Goal: Information Seeking & Learning: Learn about a topic

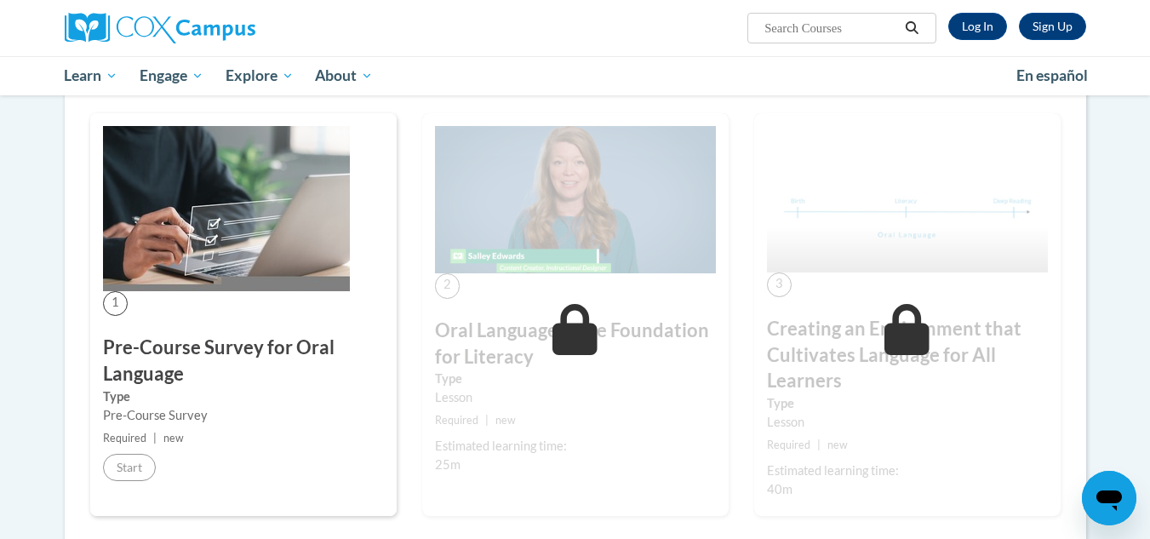
scroll to position [290, 0]
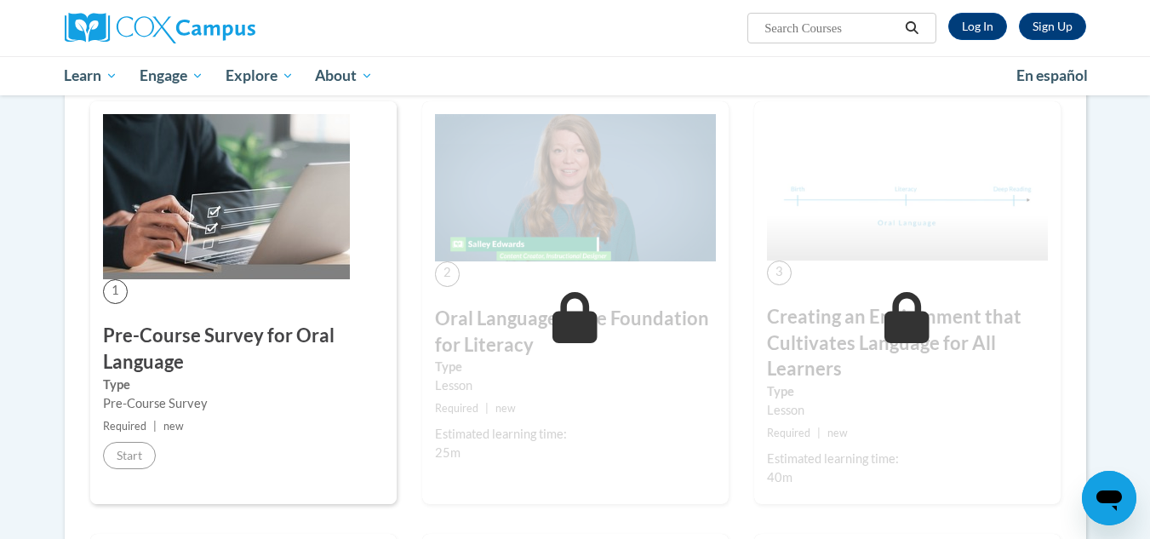
click at [490, 285] on div "2 Oral Language is the Foundation for Literacy Type Lesson Required | new Estim…" at bounding box center [575, 302] width 307 height 403
click at [232, 268] on img at bounding box center [226, 196] width 247 height 165
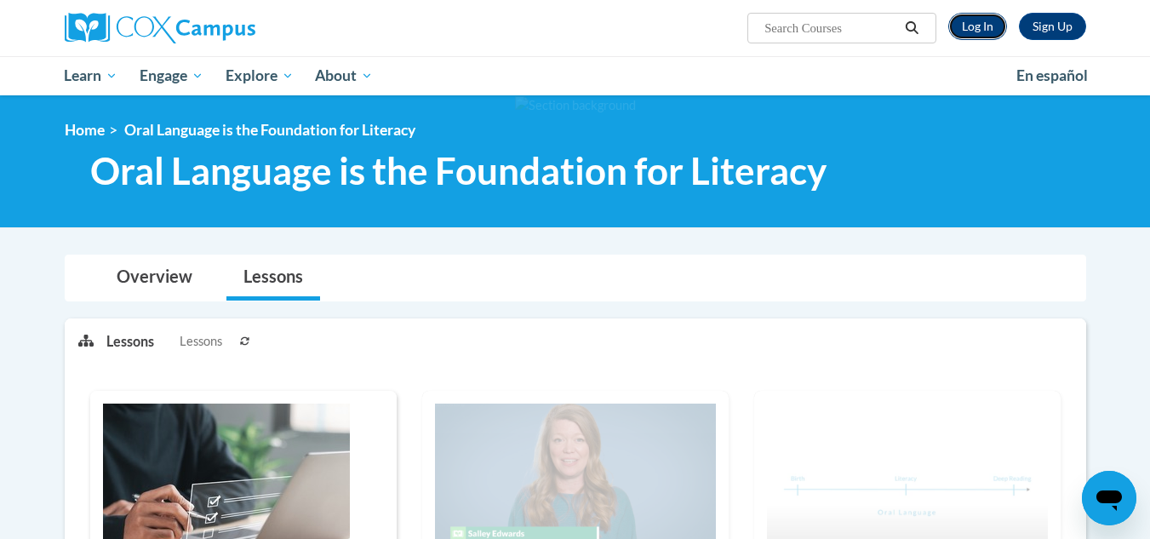
click at [968, 32] on link "Log In" at bounding box center [978, 26] width 59 height 27
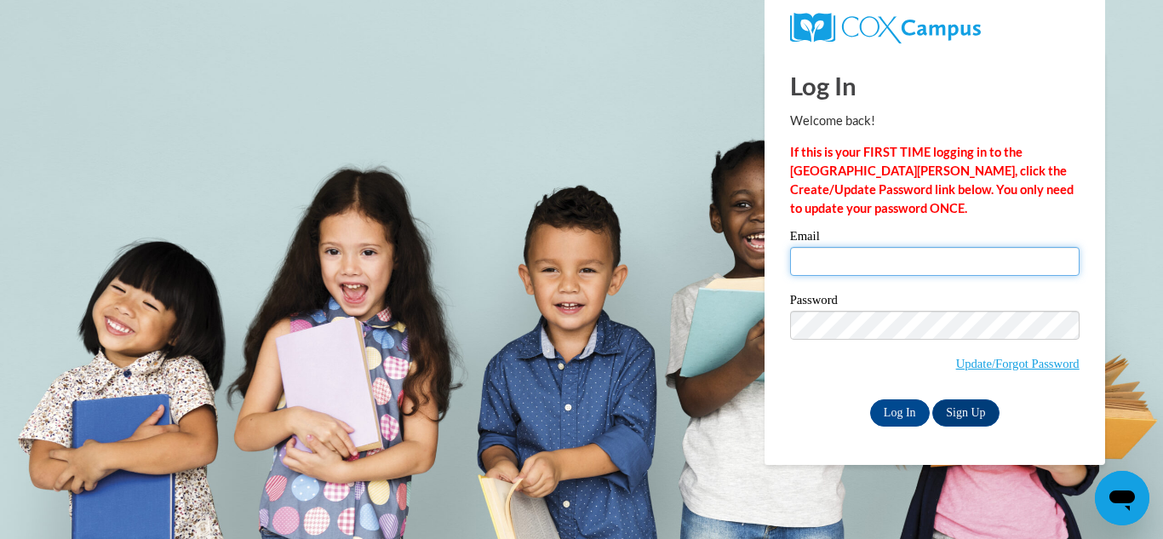
click at [929, 267] on input "Email" at bounding box center [935, 261] width 290 height 29
type input "920153380@student.ccga.edu"
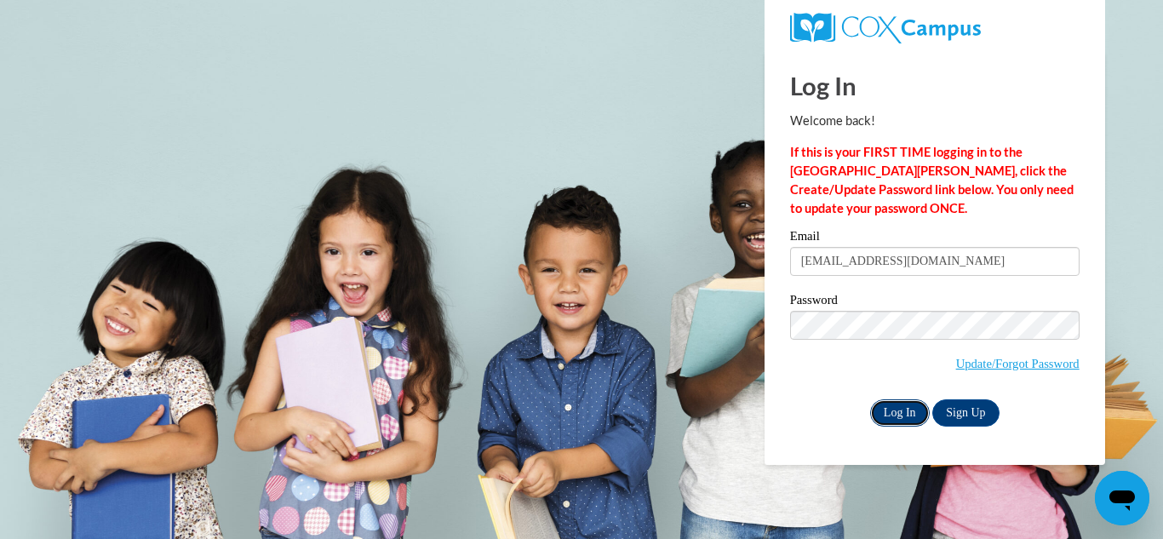
click at [914, 413] on input "Log In" at bounding box center [900, 412] width 60 height 27
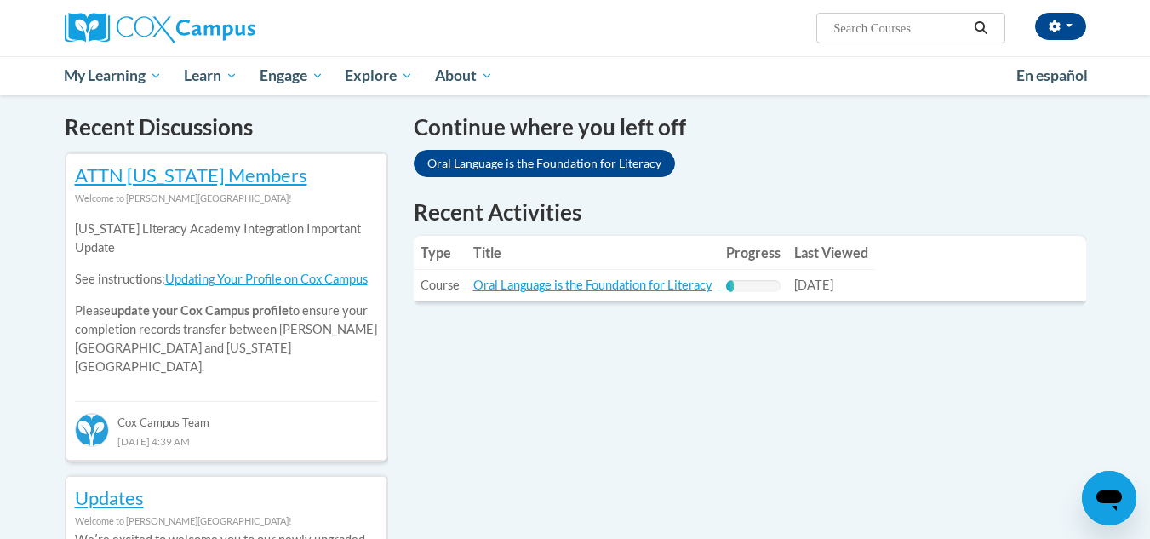
scroll to position [513, 0]
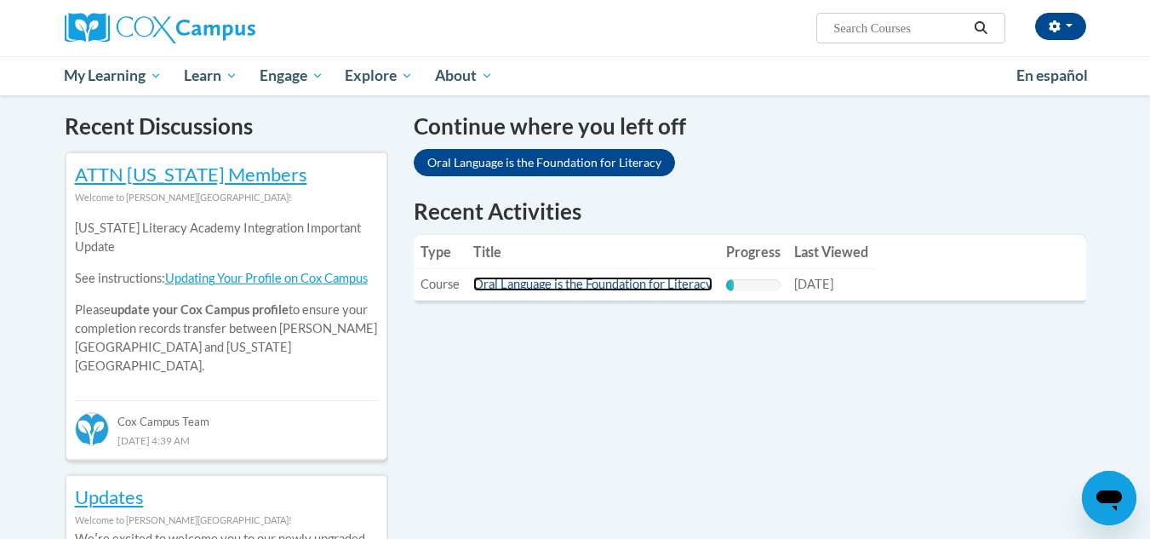
click at [624, 283] on link "Oral Language is the Foundation for Literacy" at bounding box center [592, 284] width 239 height 14
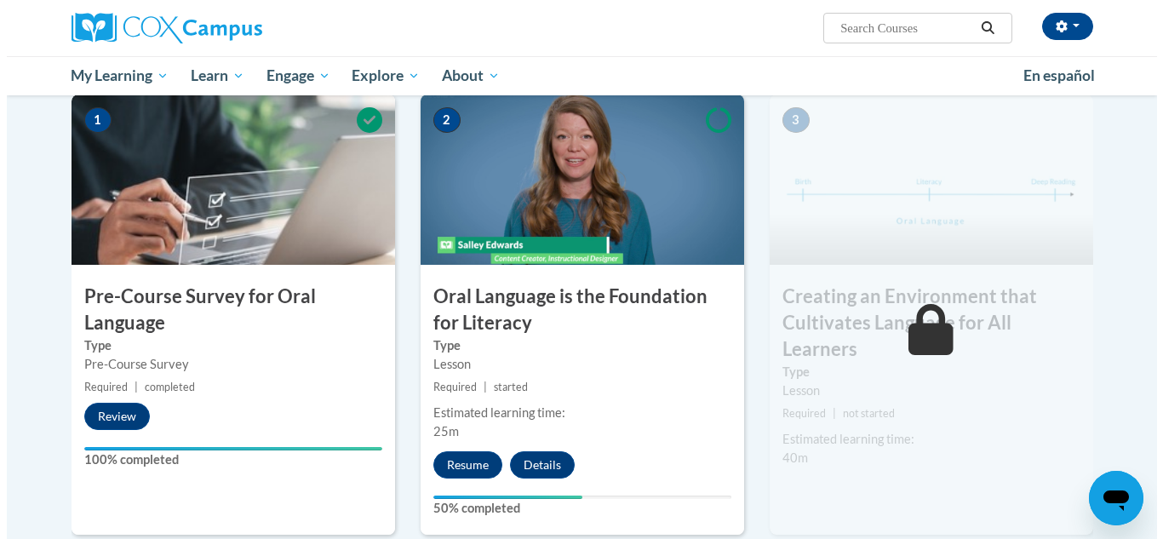
scroll to position [351, 0]
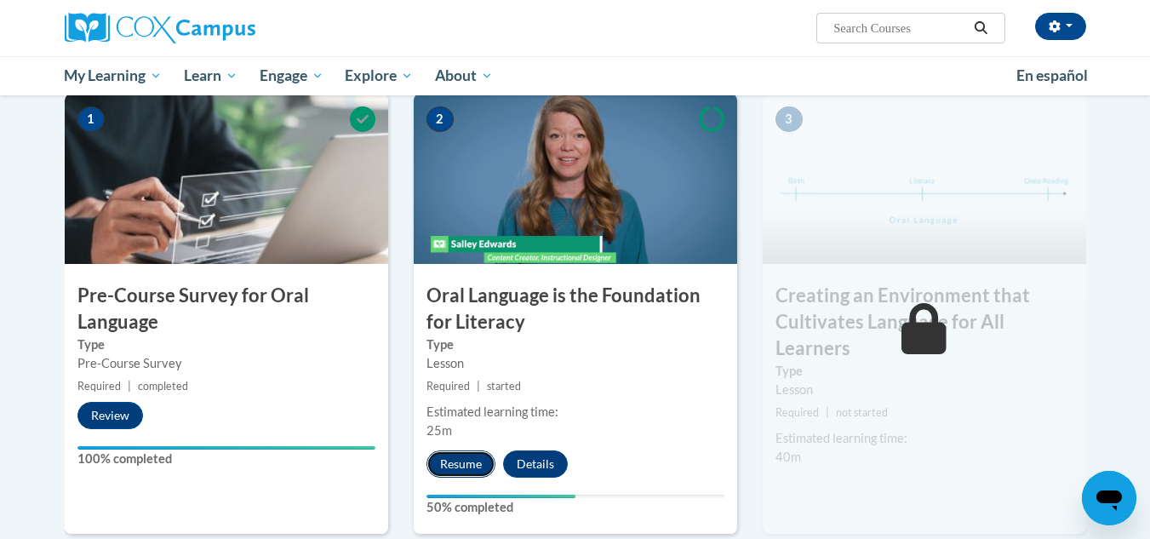
click at [475, 462] on button "Resume" at bounding box center [461, 463] width 69 height 27
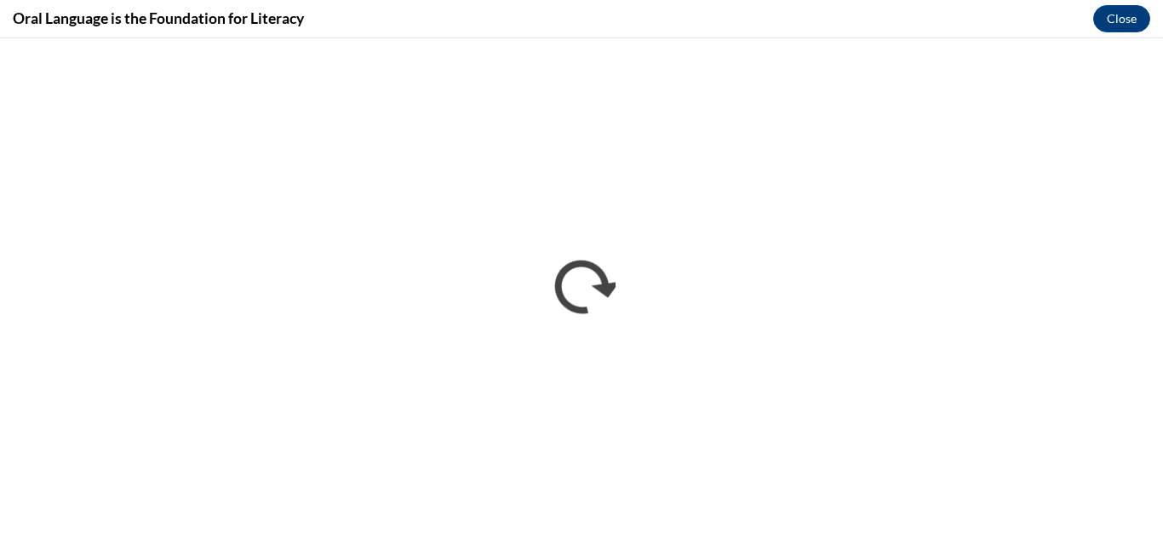
scroll to position [0, 0]
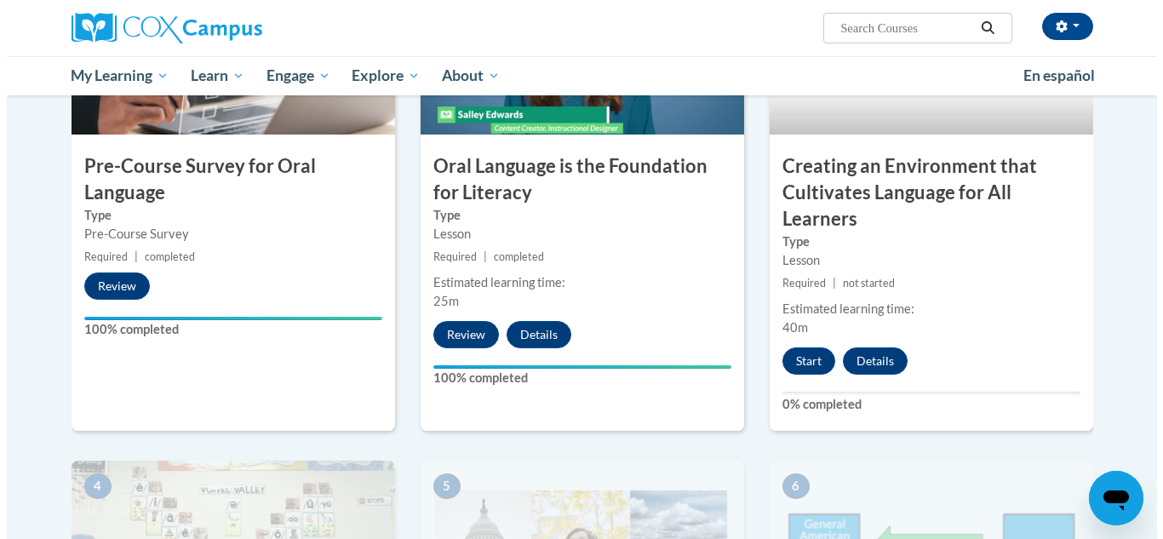
scroll to position [481, 0]
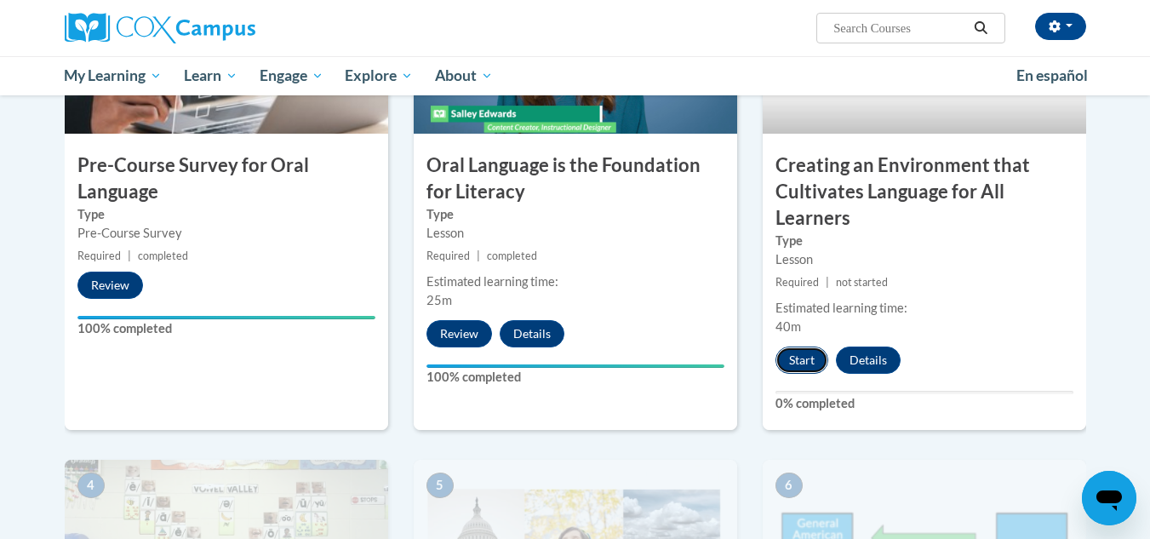
click at [809, 360] on button "Start" at bounding box center [802, 360] width 53 height 27
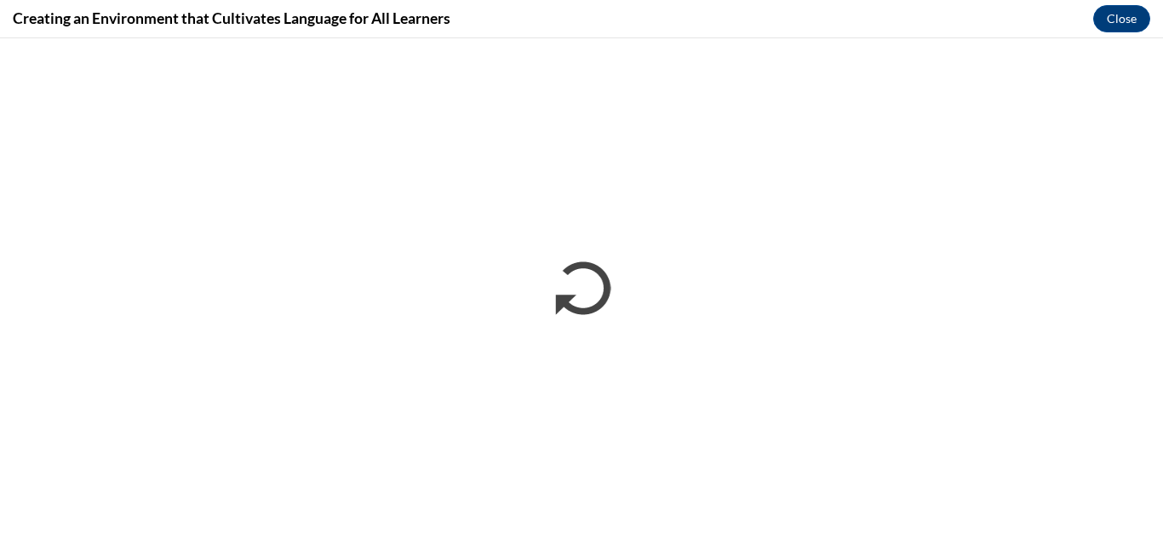
scroll to position [0, 0]
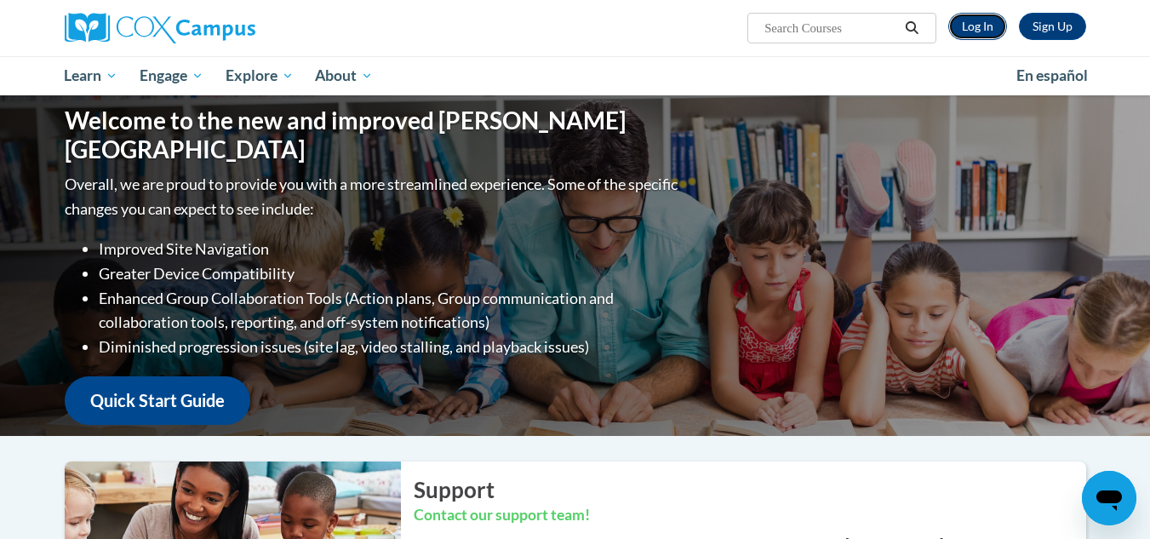
click at [966, 29] on link "Log In" at bounding box center [978, 26] width 59 height 27
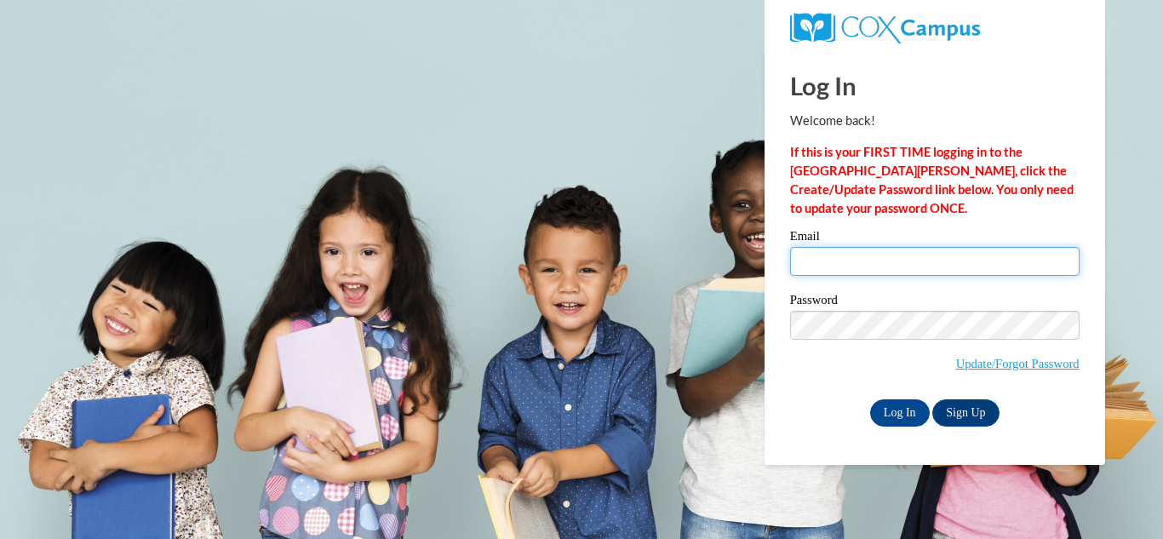
click at [886, 263] on input "Email" at bounding box center [935, 261] width 290 height 29
click at [844, 255] on input "Email" at bounding box center [935, 261] width 290 height 29
drag, startPoint x: 933, startPoint y: 293, endPoint x: 804, endPoint y: 255, distance: 134.7
click at [804, 255] on input "Email" at bounding box center [935, 261] width 290 height 29
type input "920153380@student.ccga.edu"
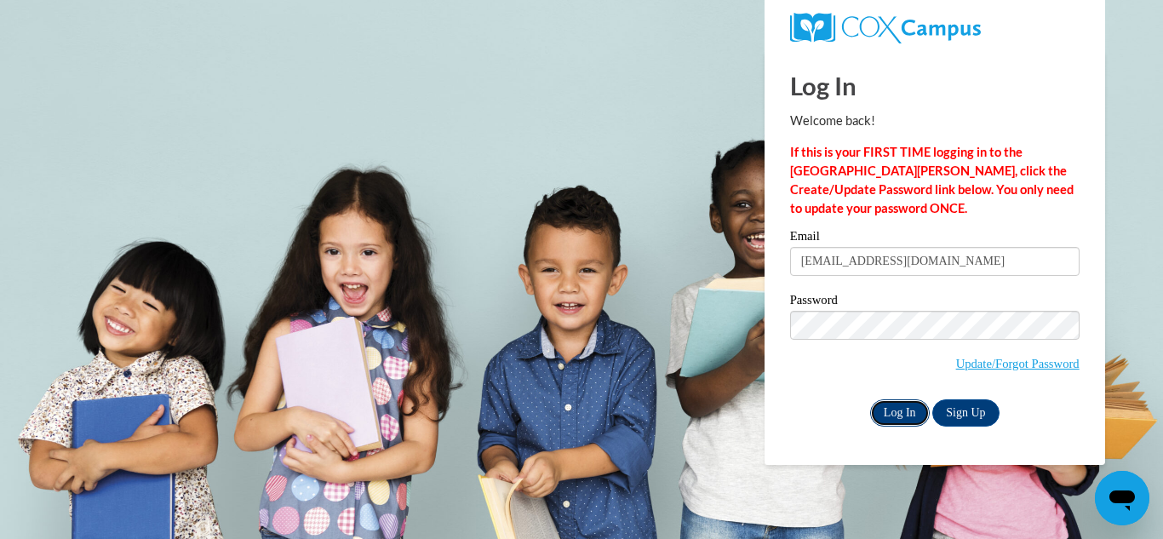
click at [897, 399] on input "Log In" at bounding box center [900, 412] width 60 height 27
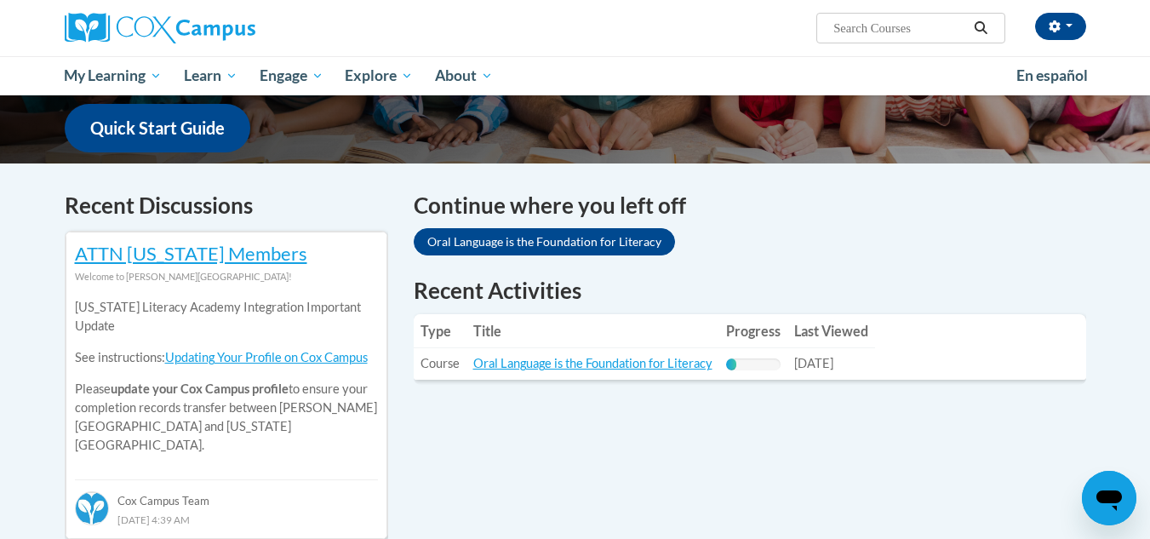
scroll to position [435, 0]
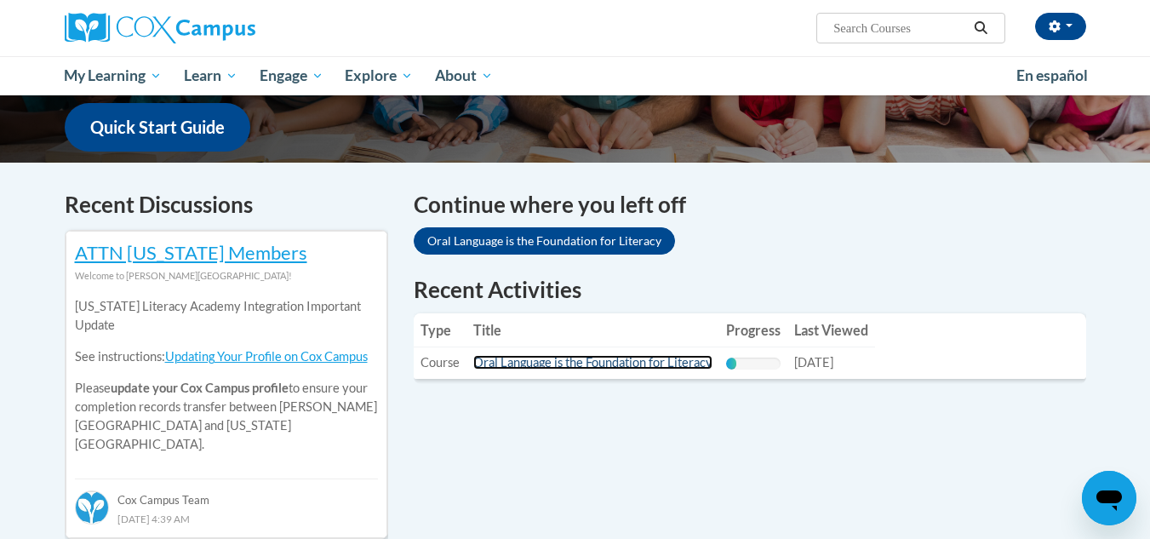
click at [599, 364] on link "Oral Language is the Foundation for Literacy" at bounding box center [592, 362] width 239 height 14
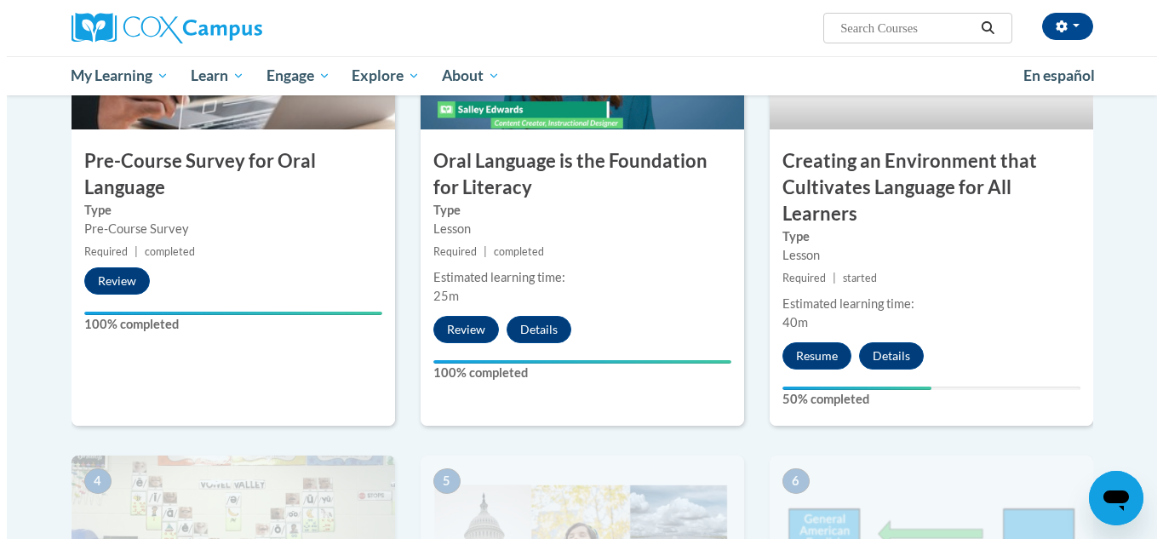
scroll to position [486, 0]
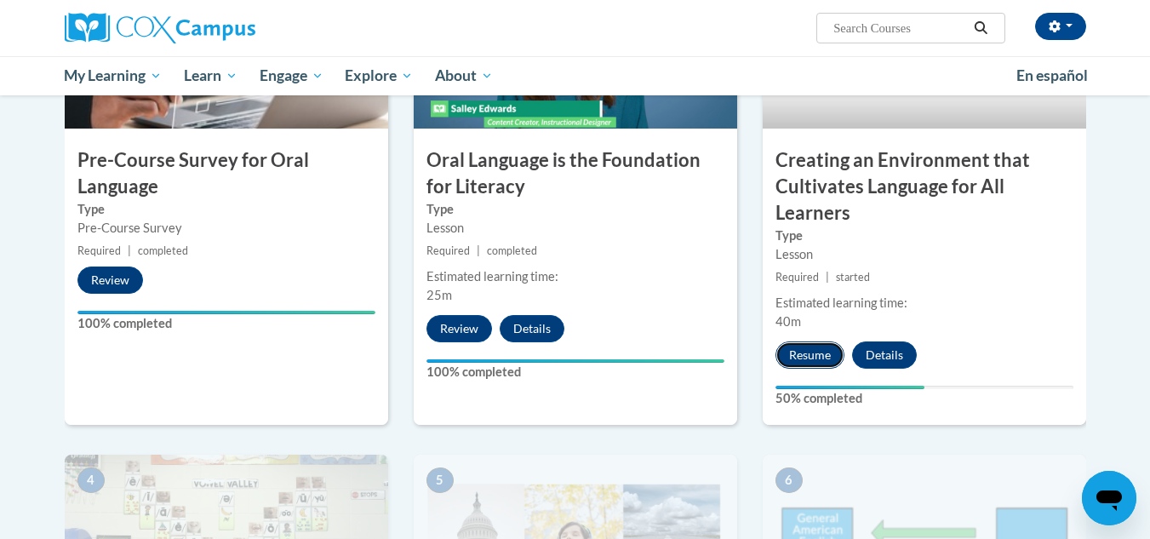
click at [819, 357] on button "Resume" at bounding box center [810, 354] width 69 height 27
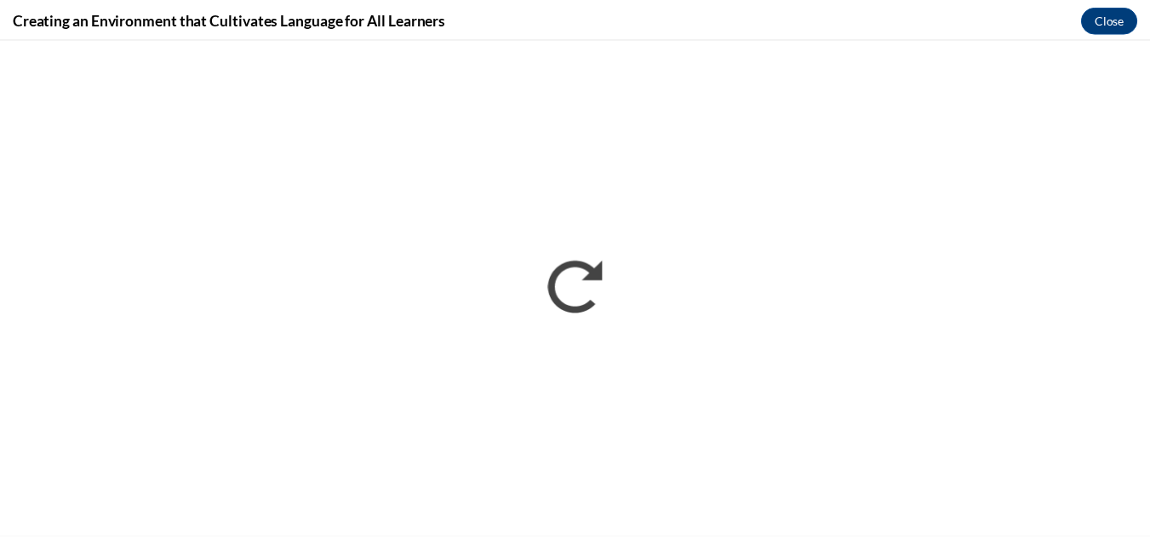
scroll to position [0, 0]
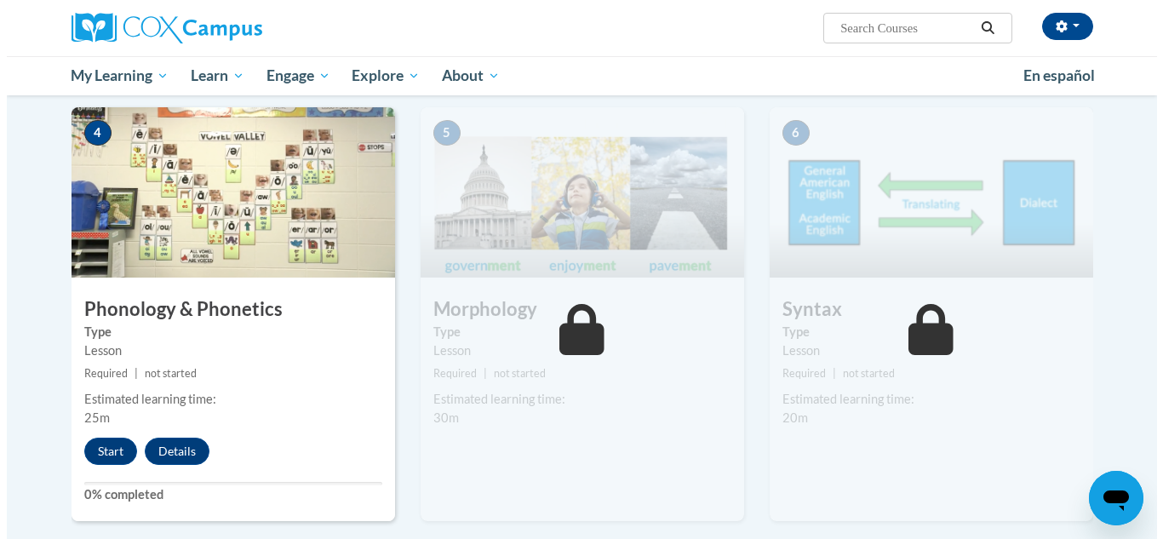
scroll to position [837, 0]
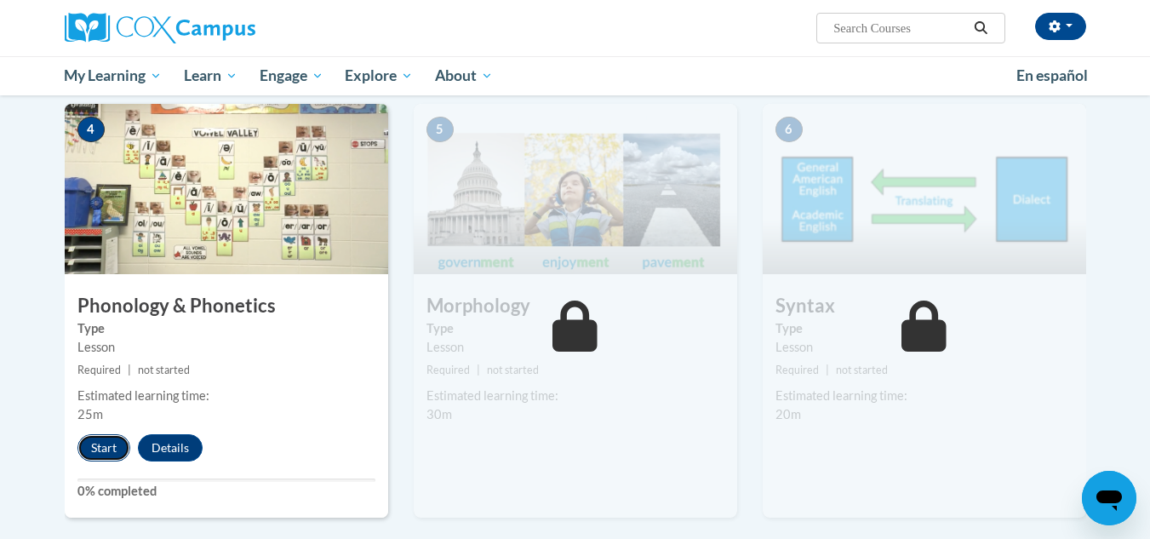
click at [112, 450] on button "Start" at bounding box center [103, 447] width 53 height 27
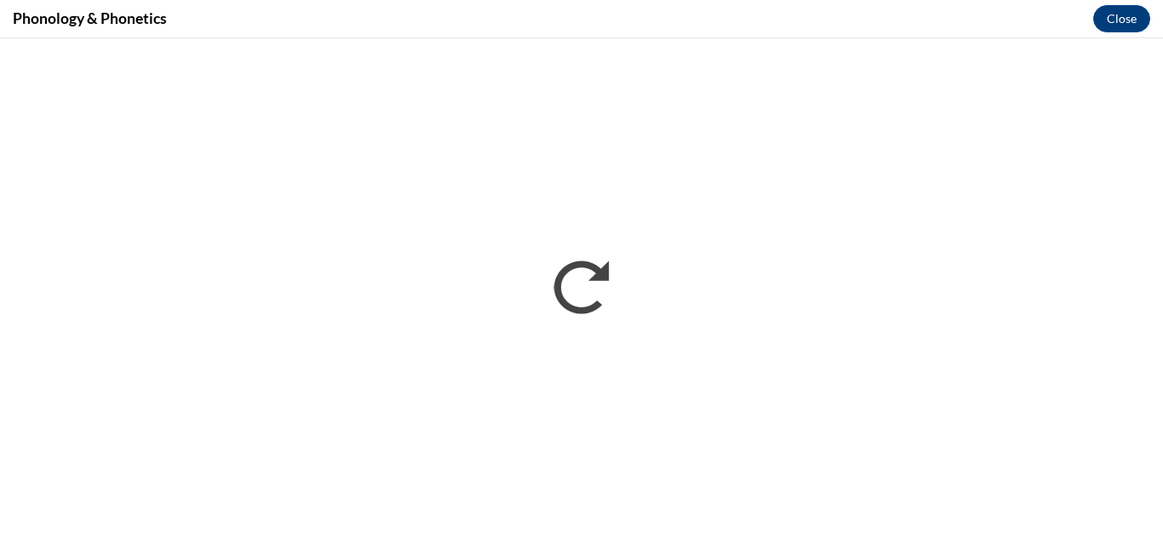
scroll to position [0, 0]
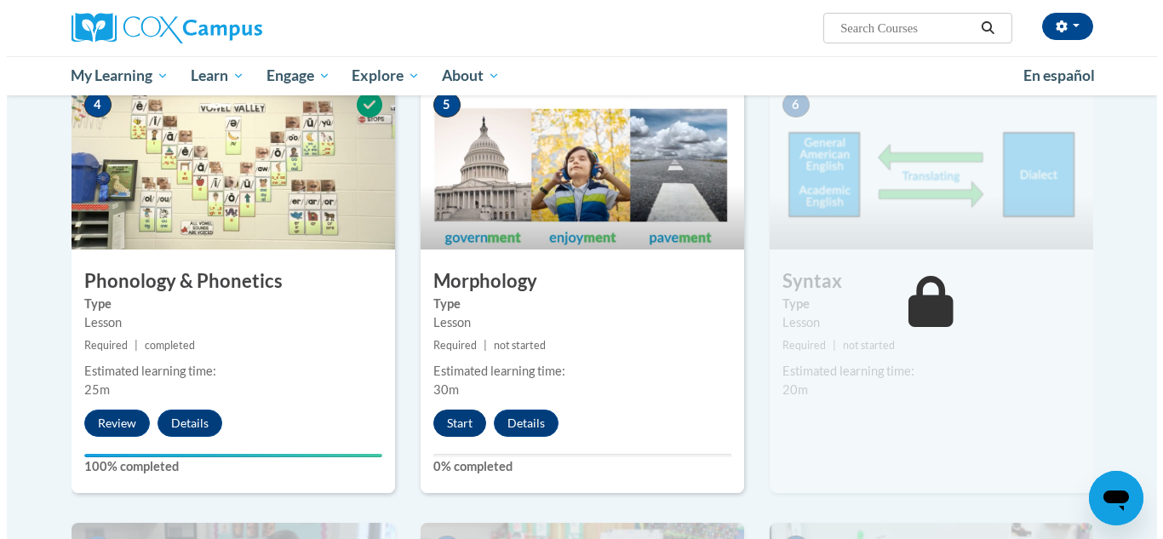
scroll to position [885, 0]
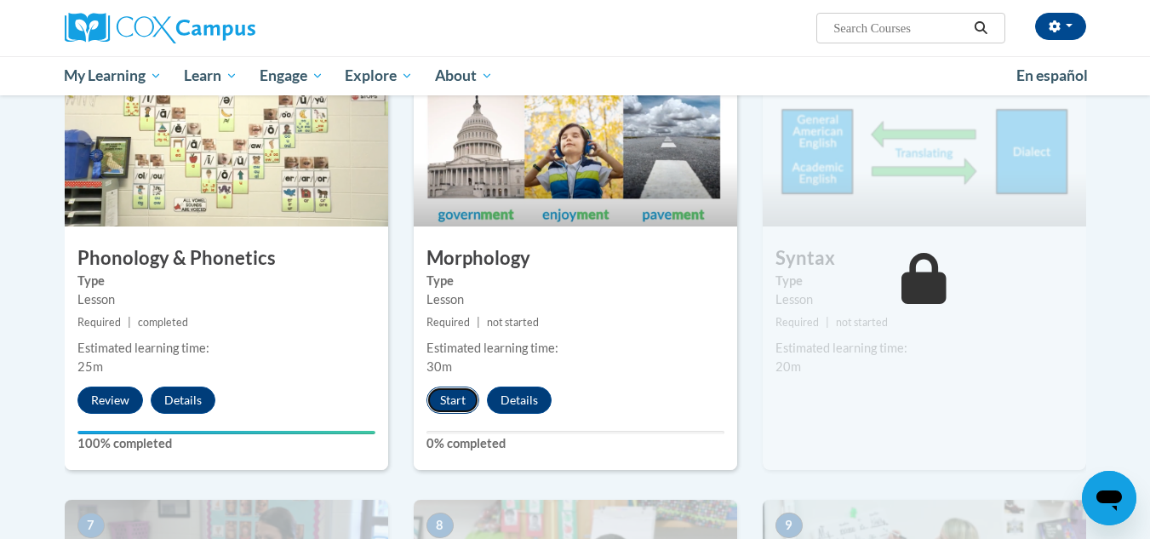
click at [458, 402] on button "Start" at bounding box center [453, 400] width 53 height 27
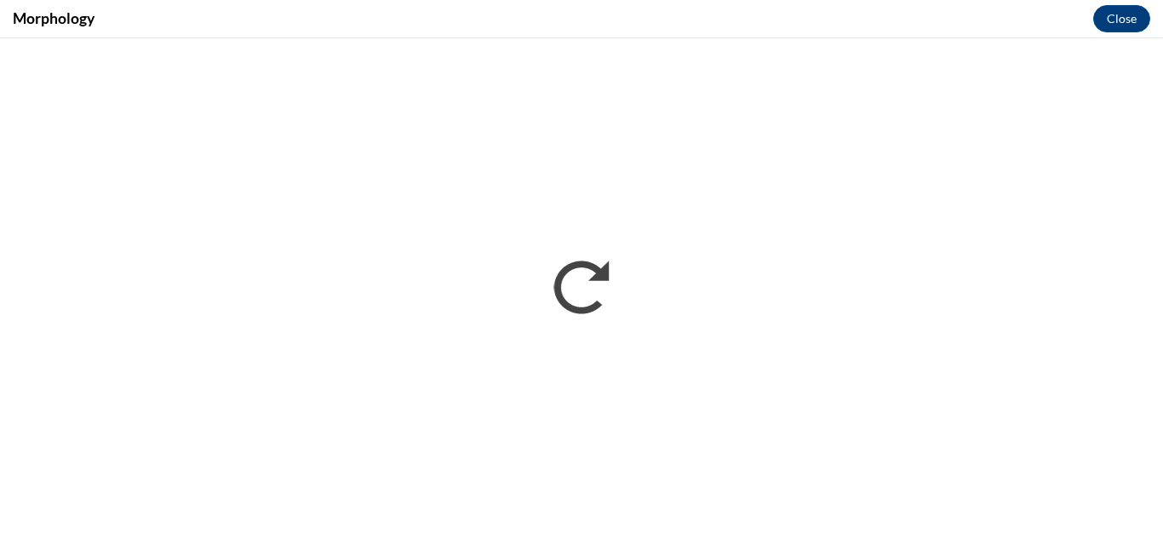
scroll to position [0, 0]
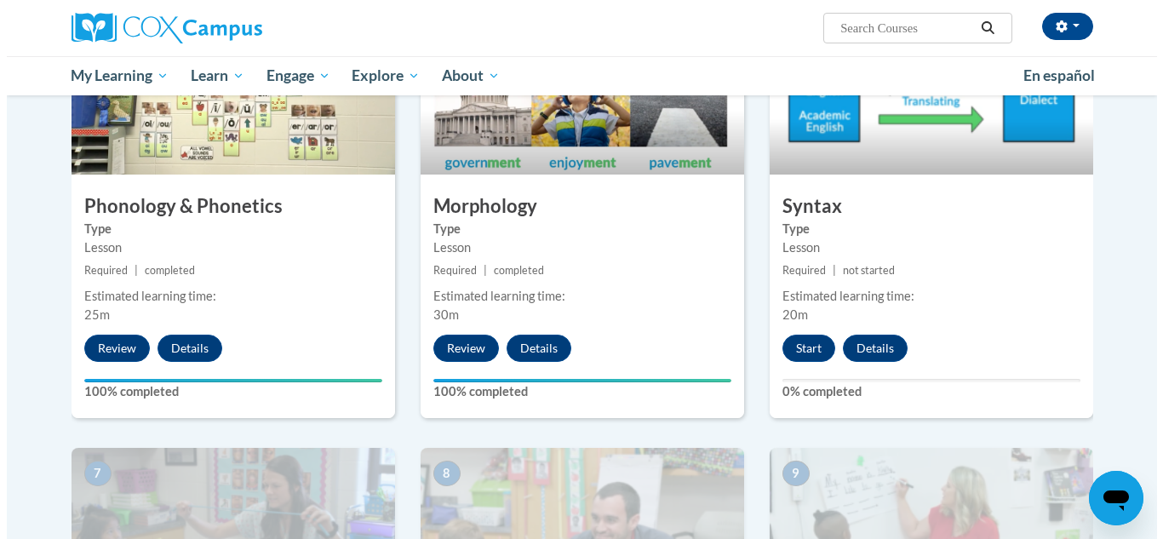
scroll to position [936, 0]
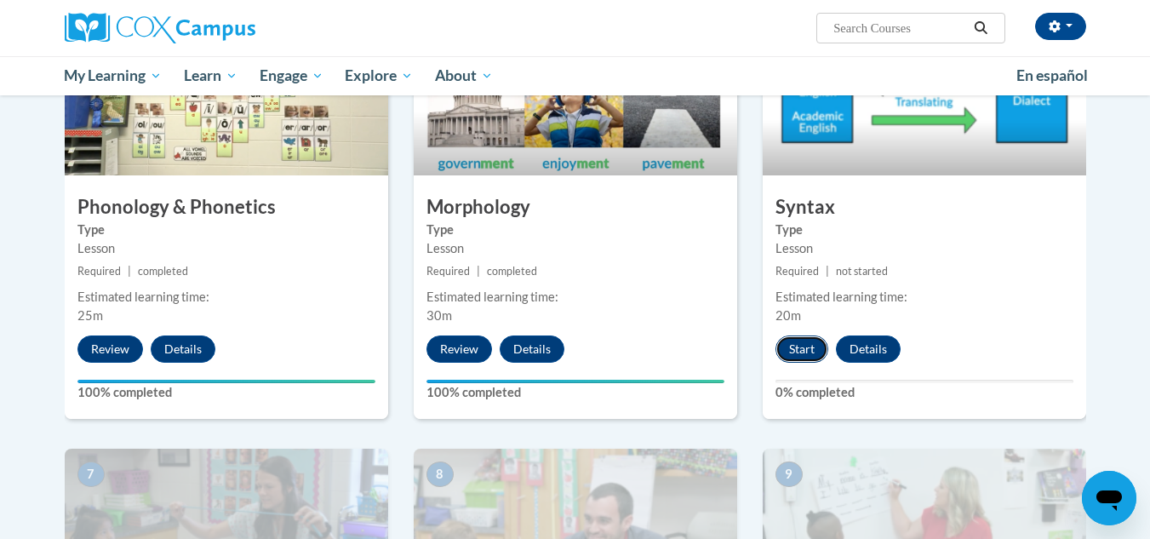
click at [794, 341] on button "Start" at bounding box center [802, 348] width 53 height 27
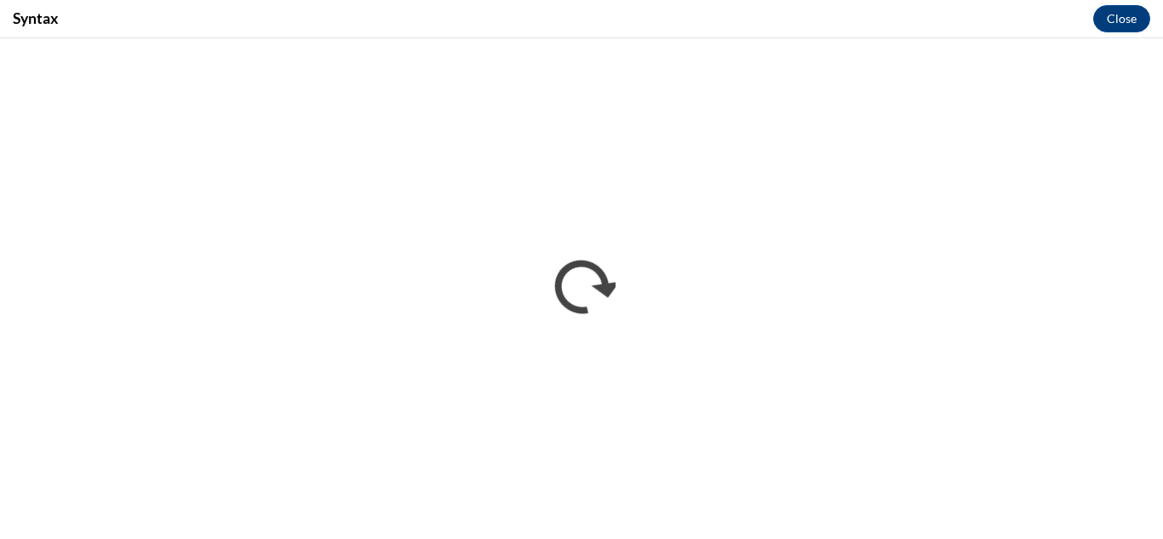
scroll to position [0, 0]
